Goal: Transaction & Acquisition: Book appointment/travel/reservation

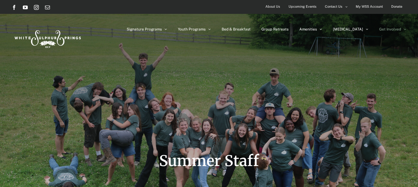
click at [72, 40] on img at bounding box center [47, 37] width 71 height 29
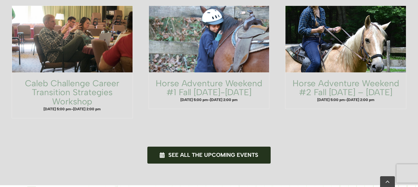
scroll to position [499, 0]
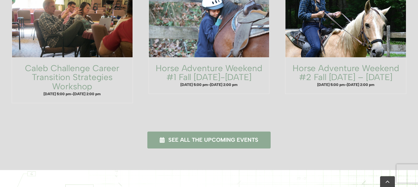
click at [185, 137] on span "See all the upcoming events" at bounding box center [213, 140] width 90 height 6
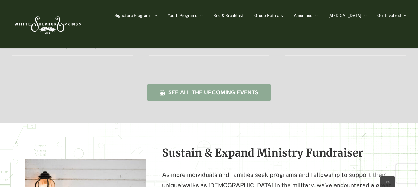
scroll to position [499, 0]
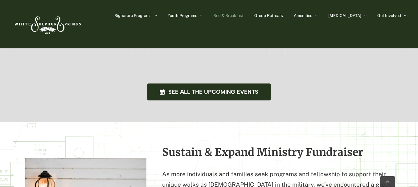
click at [243, 14] on span "Bed & Breakfast" at bounding box center [228, 16] width 30 height 4
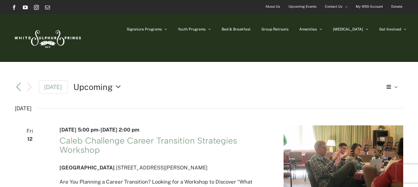
drag, startPoint x: 355, startPoint y: 2, endPoint x: 105, endPoint y: 87, distance: 264.3
click at [105, 87] on span "Upcoming" at bounding box center [92, 87] width 39 height 12
click at [247, 87] on div "Upcoming Upcoming Select date. *********" at bounding box center [225, 87] width 305 height 12
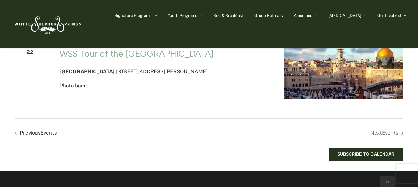
scroll to position [735, 0]
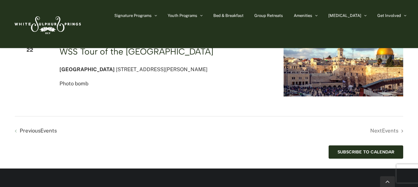
click at [92, 57] on link "WSS Tour of the Holy Land" at bounding box center [136, 51] width 154 height 10
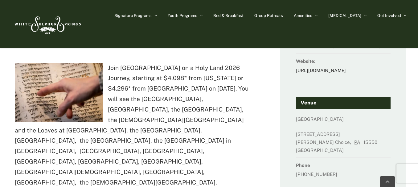
drag, startPoint x: 420, startPoint y: 28, endPoint x: 420, endPoint y: 51, distance: 22.5
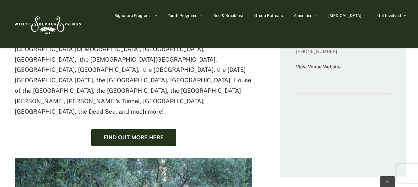
scroll to position [227, 0]
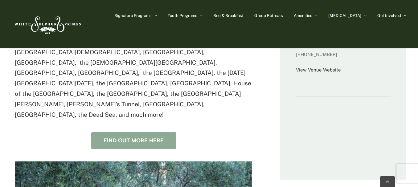
click at [95, 132] on link "find out more here" at bounding box center [133, 140] width 85 height 17
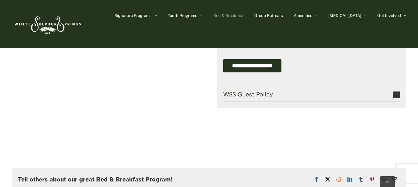
scroll to position [858, 0]
